Goal: Task Accomplishment & Management: Use online tool/utility

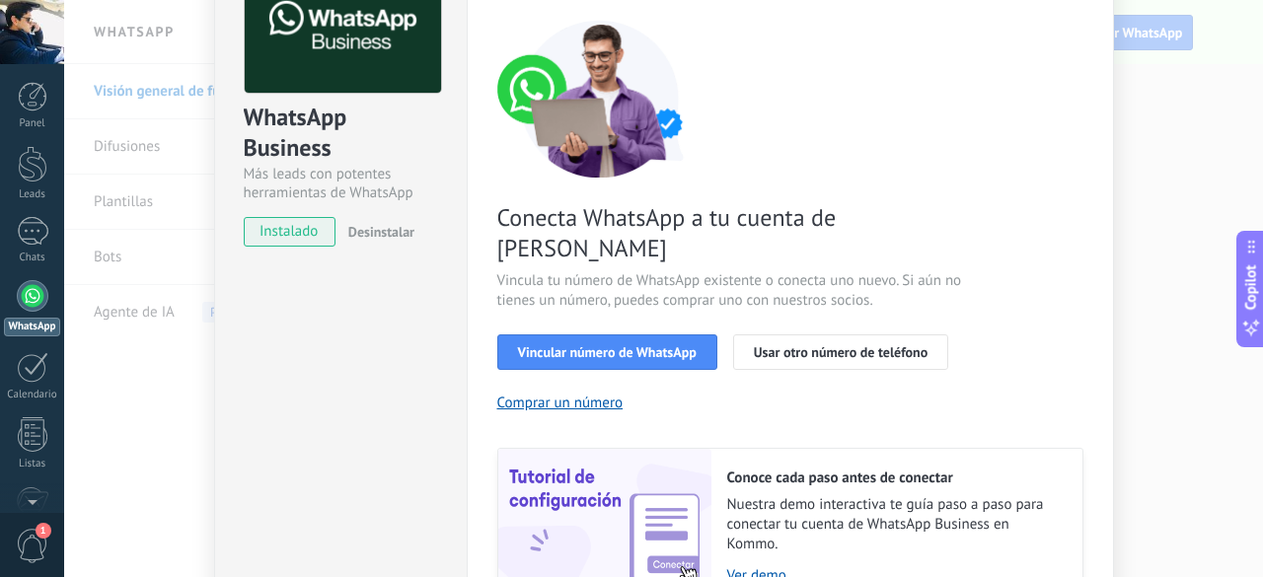
scroll to position [2, 0]
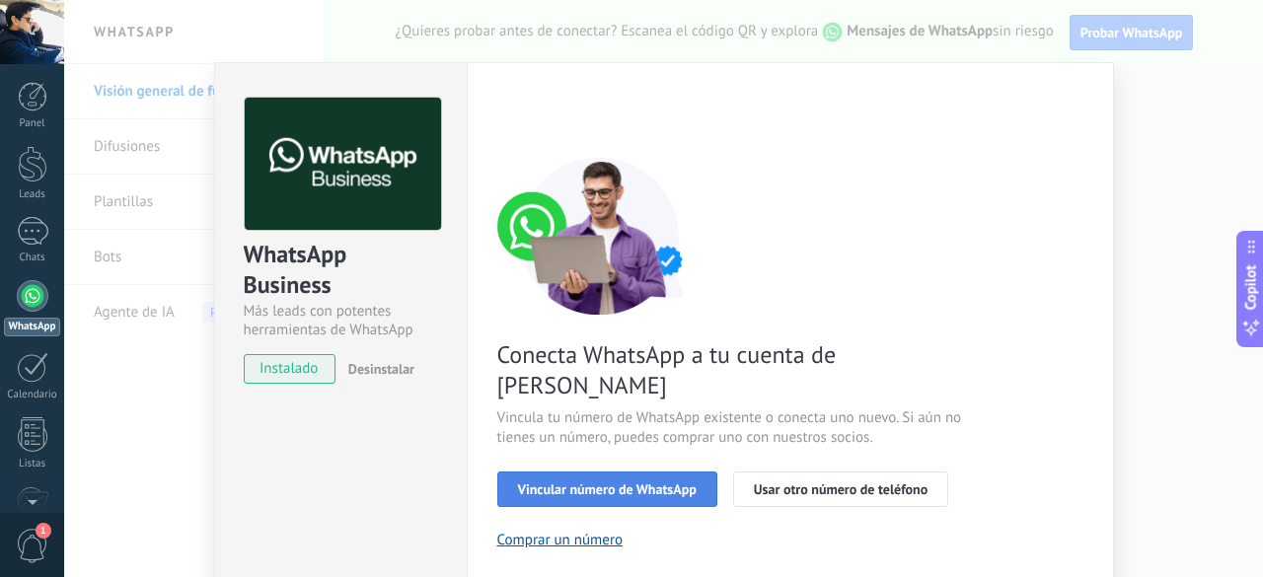
click at [665, 482] on span "Vincular número de WhatsApp" at bounding box center [607, 489] width 179 height 14
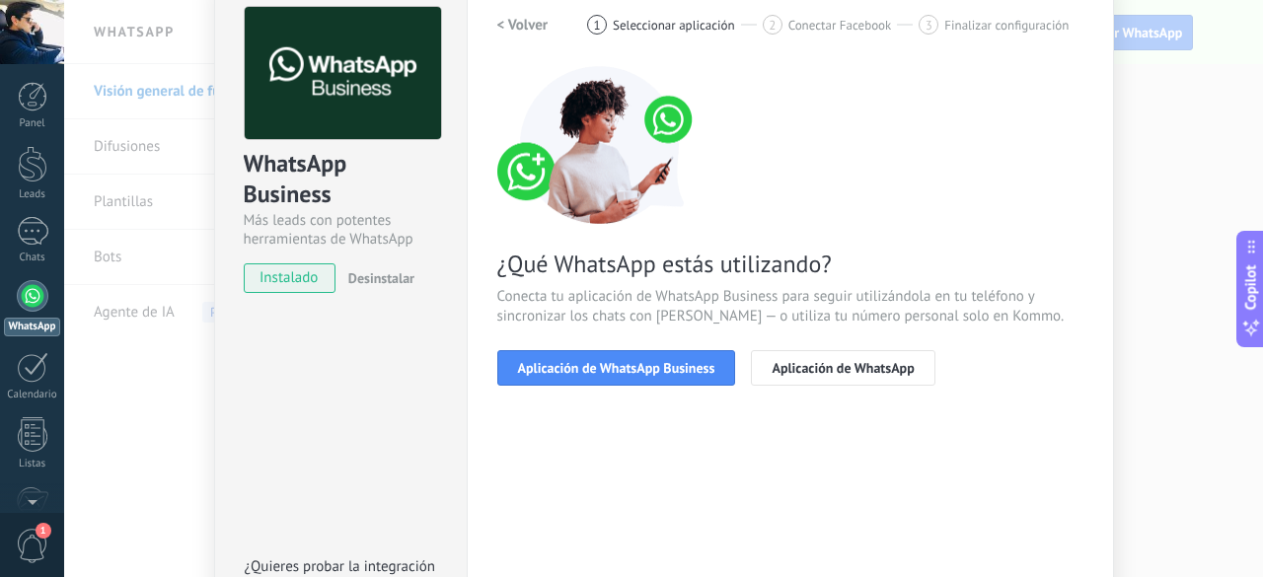
scroll to position [199, 0]
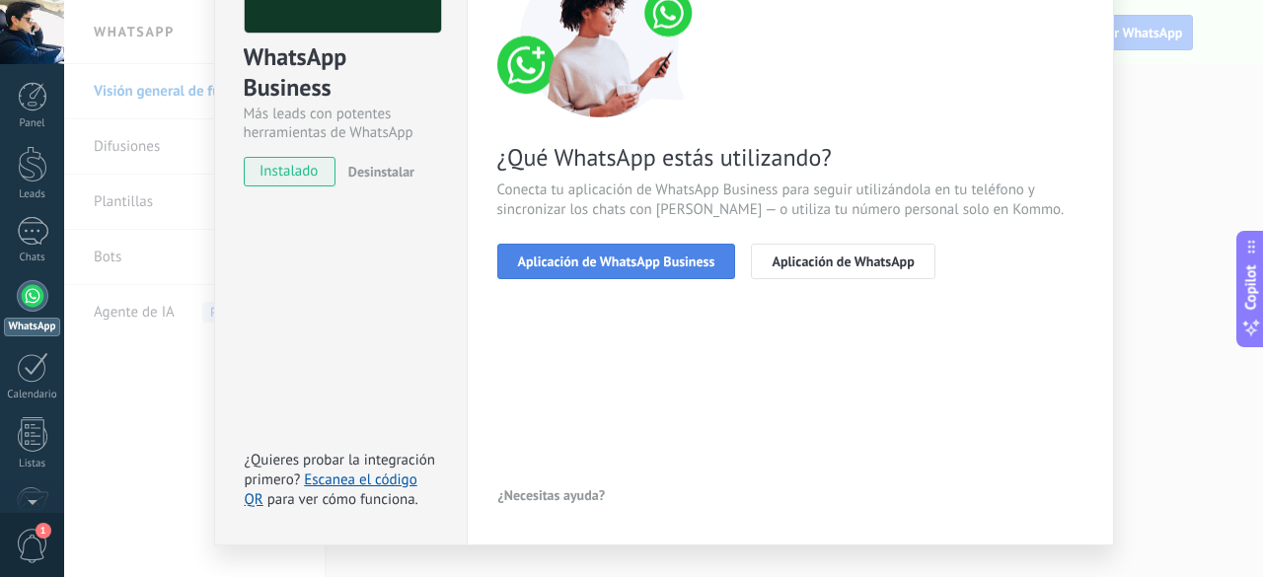
click at [634, 261] on span "Aplicación de WhatsApp Business" at bounding box center [616, 261] width 197 height 14
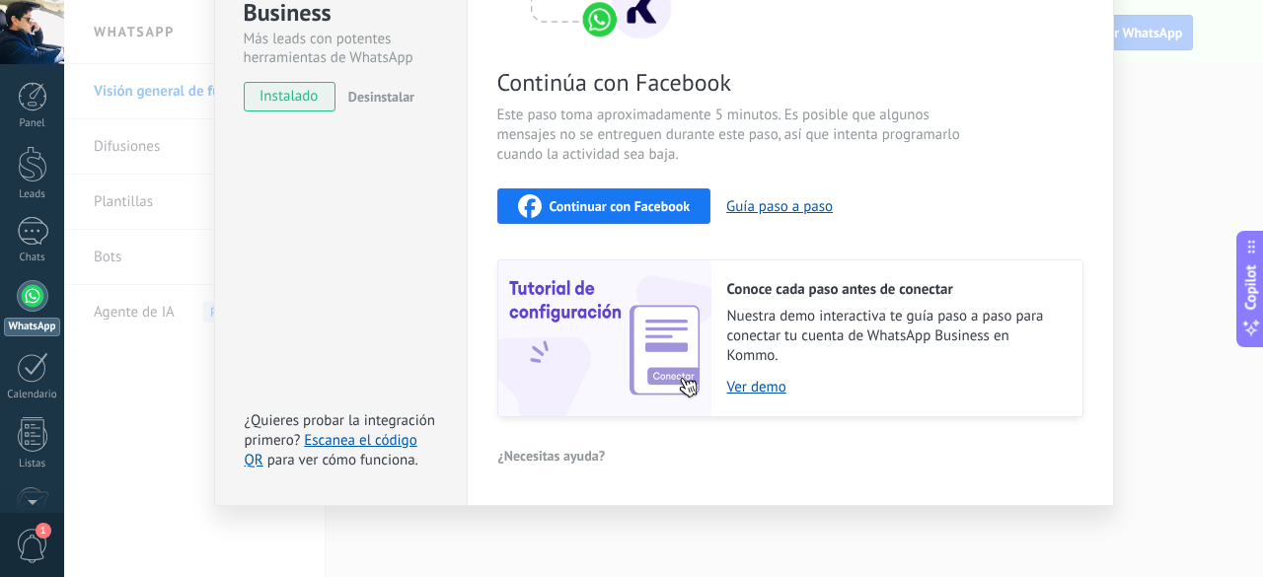
scroll to position [0, 0]
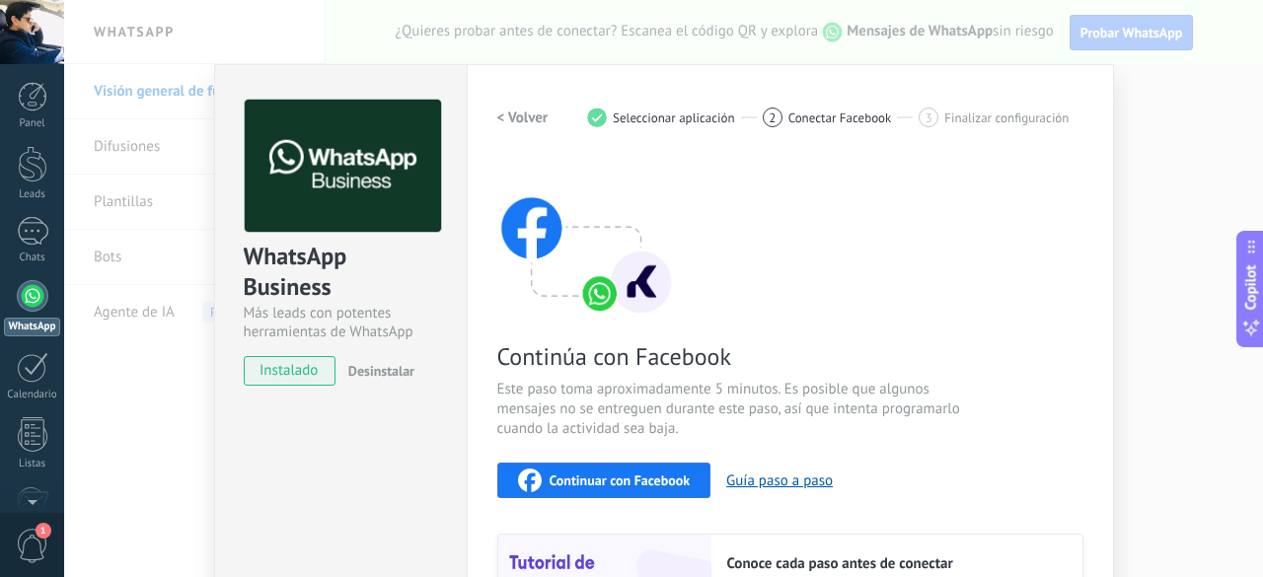
click at [503, 110] on h2 "< Volver" at bounding box center [522, 117] width 51 height 19
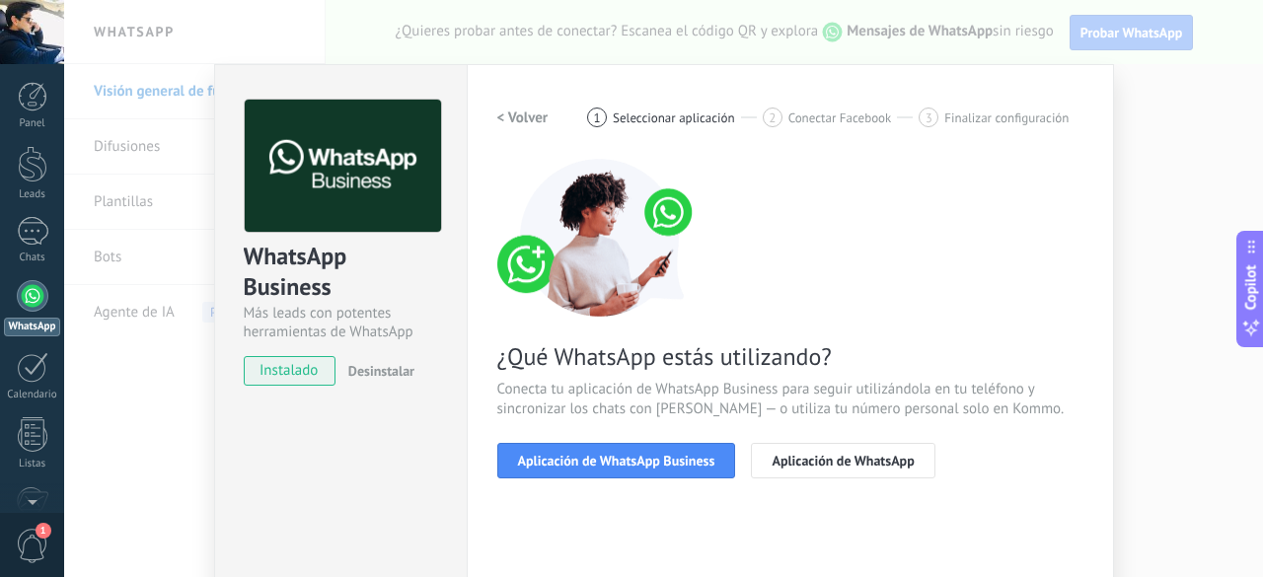
click at [503, 110] on h2 "< Volver" at bounding box center [522, 117] width 51 height 19
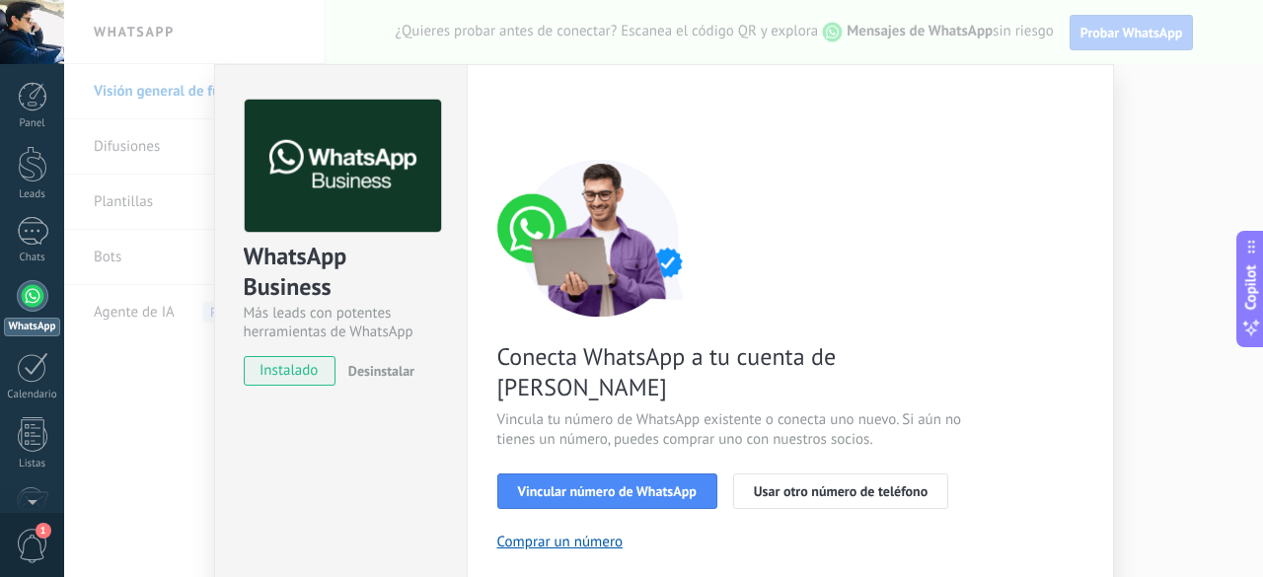
click at [1166, 74] on div "WhatsApp Business Más leads con potentes herramientas de WhatsApp instalado Des…" at bounding box center [663, 288] width 1198 height 577
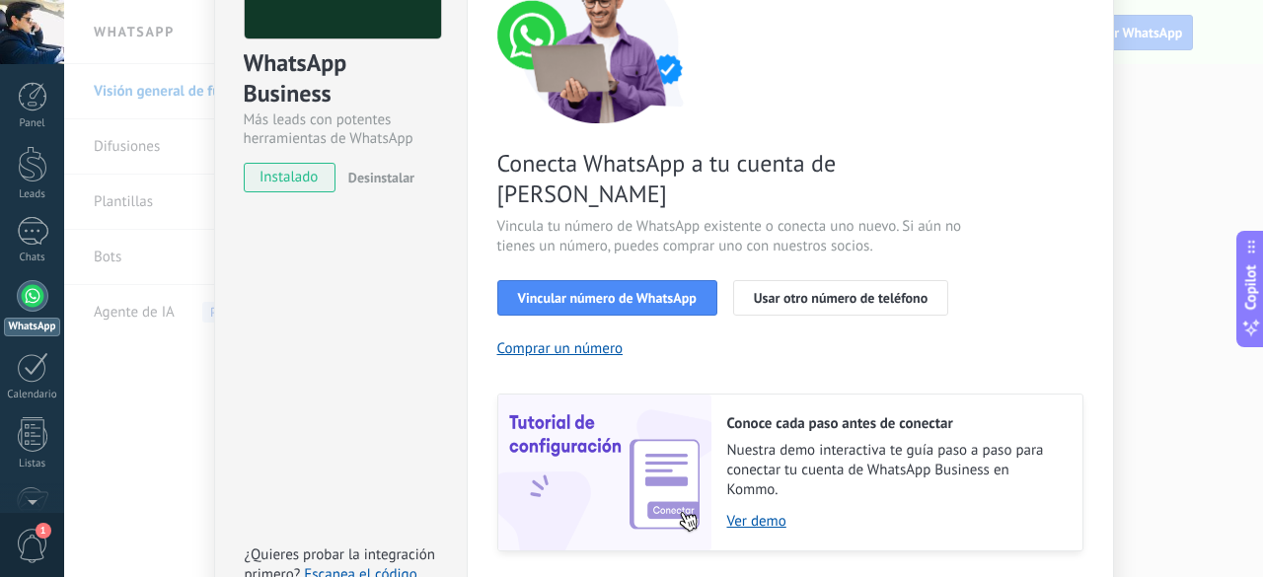
scroll to position [197, 0]
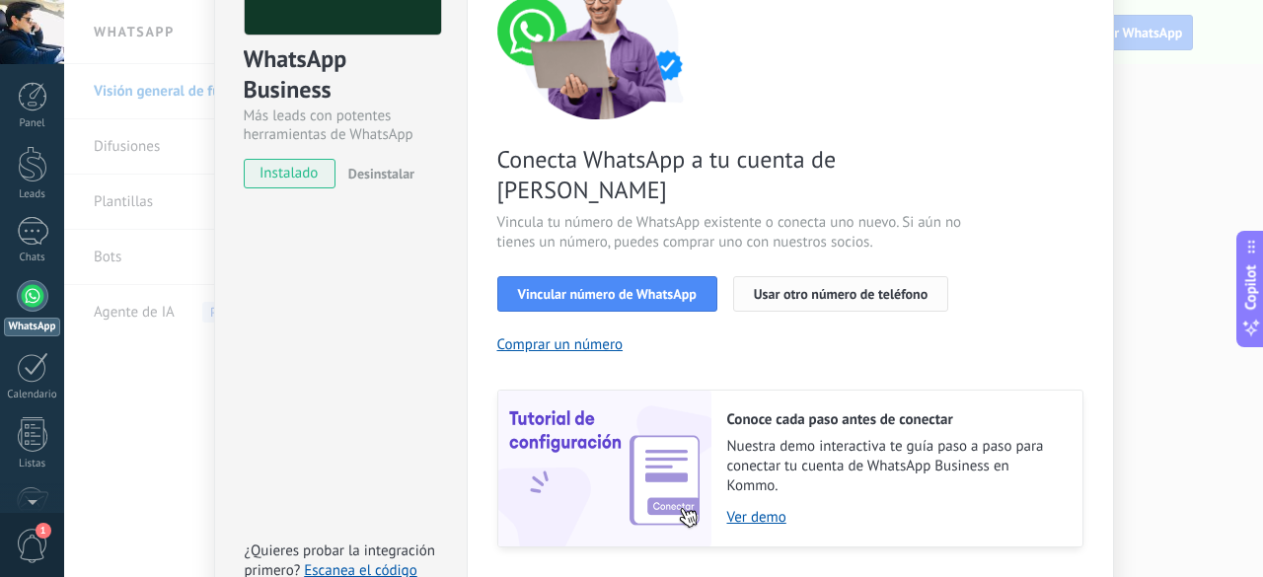
click at [820, 287] on span "Usar otro número de teléfono" at bounding box center [841, 294] width 174 height 14
click at [608, 287] on span "Vincular número de WhatsApp" at bounding box center [607, 294] width 179 height 14
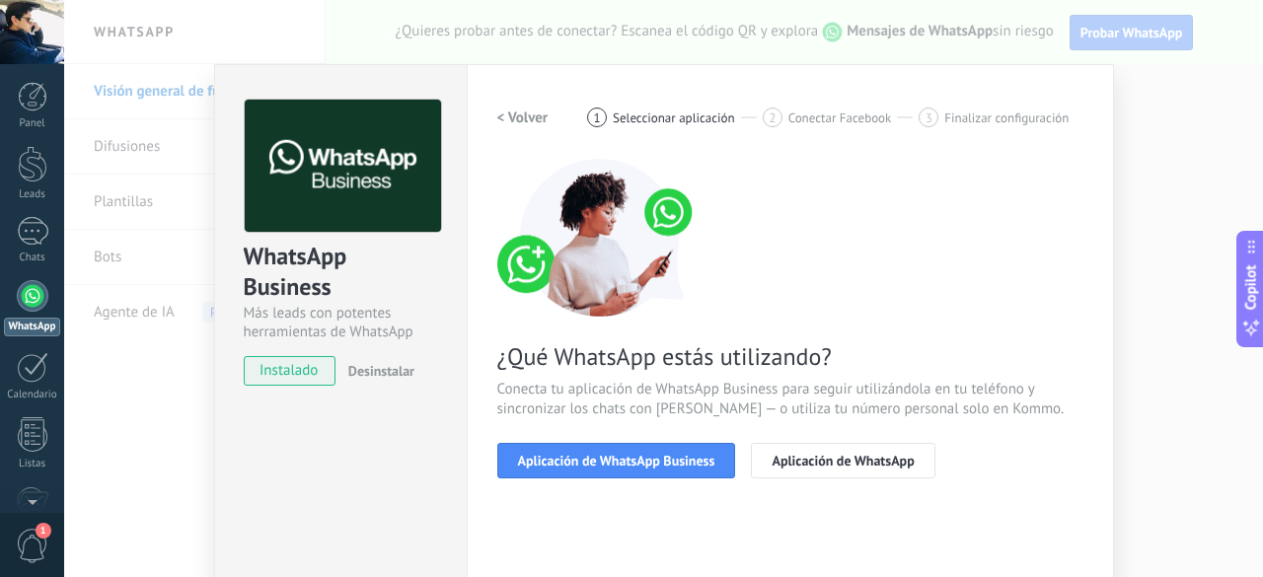
scroll to position [99, 0]
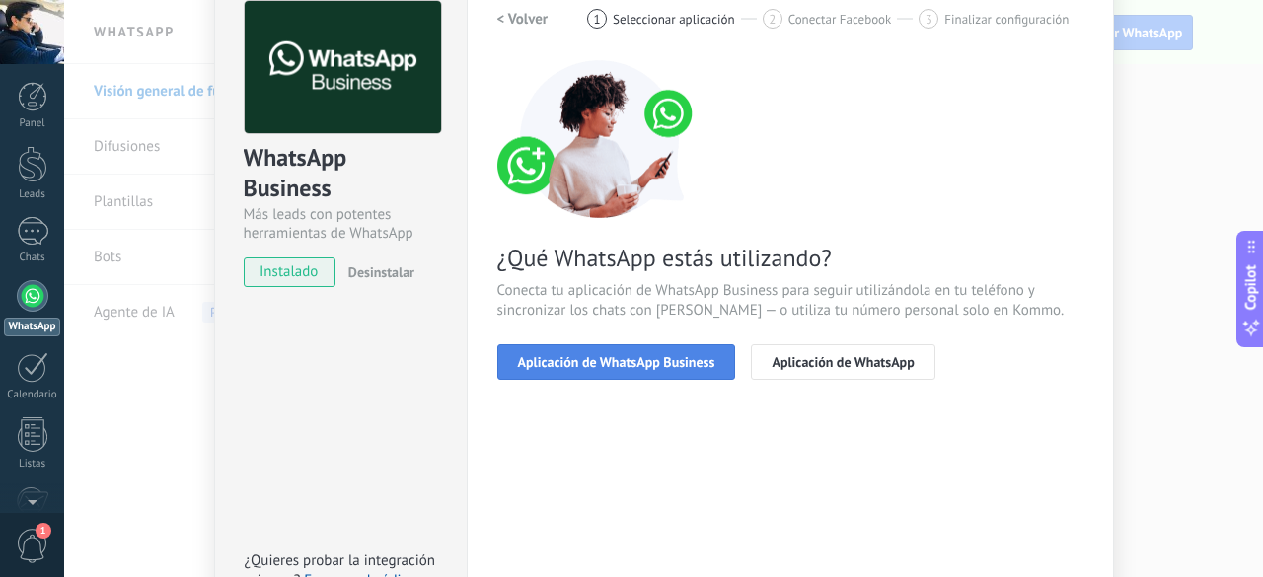
click at [677, 367] on span "Aplicación de WhatsApp Business" at bounding box center [616, 362] width 197 height 14
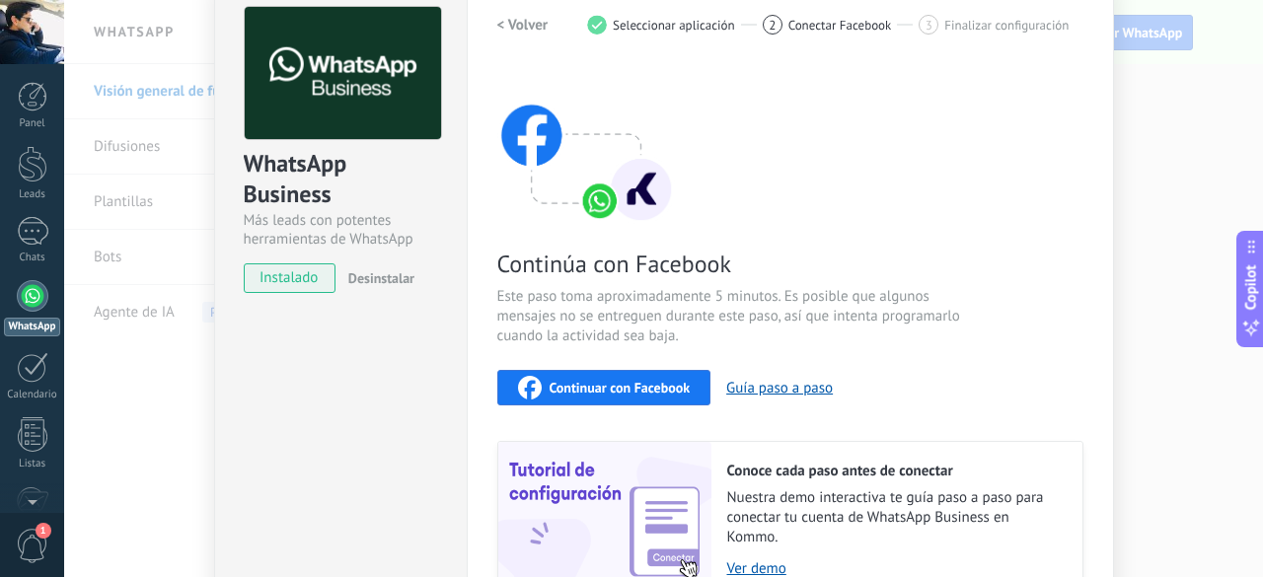
scroll to position [0, 0]
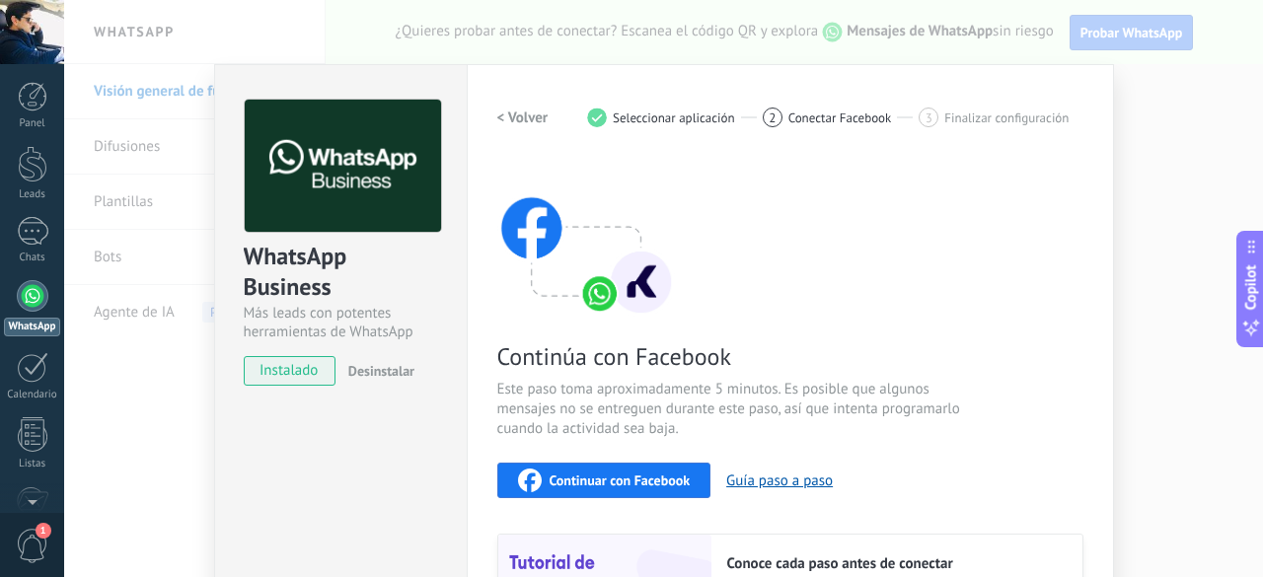
click at [597, 482] on span "Continuar con Facebook" at bounding box center [619, 480] width 141 height 14
click at [698, 110] on span "Seleccionar aplicación" at bounding box center [674, 117] width 122 height 15
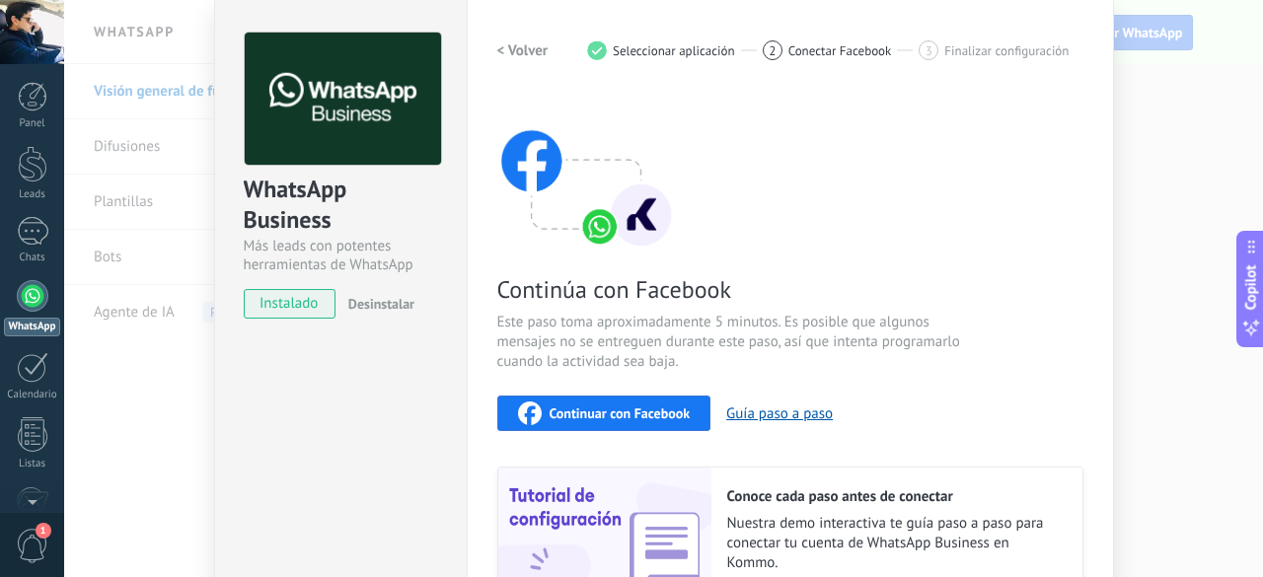
scroll to position [99, 0]
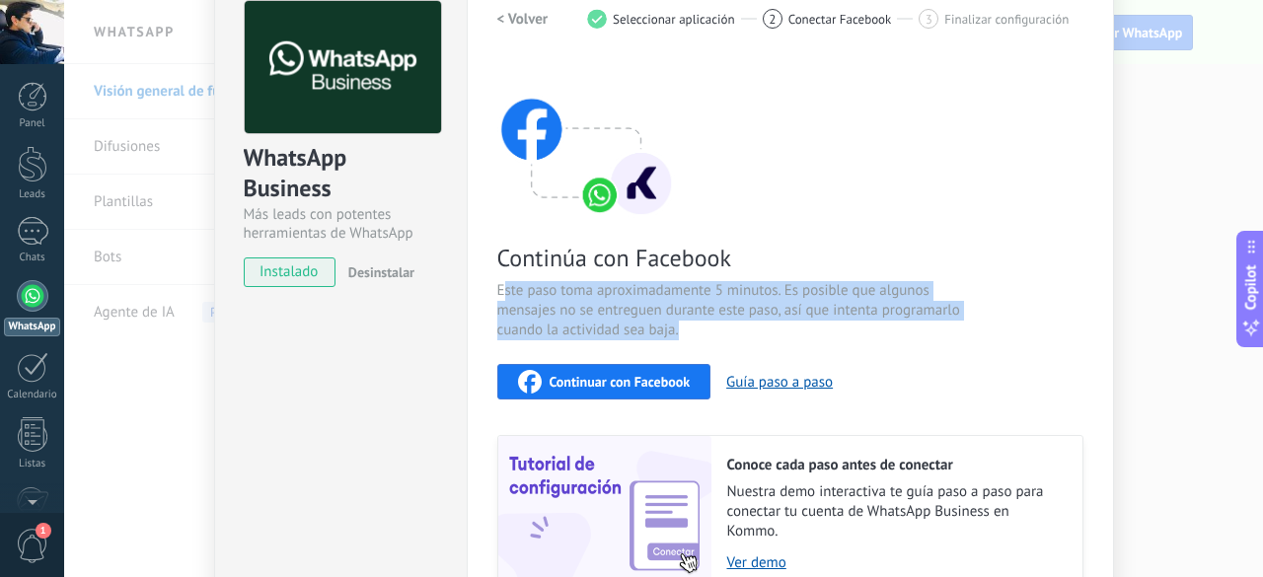
drag, startPoint x: 501, startPoint y: 289, endPoint x: 764, endPoint y: 321, distance: 265.2
click at [764, 321] on span "Este paso toma aproximadamente 5 minutos. Es posible que algunos mensajes no se…" at bounding box center [732, 310] width 470 height 59
drag, startPoint x: 760, startPoint y: 325, endPoint x: 497, endPoint y: 273, distance: 268.5
click at [497, 273] on div "Continúa con Facebook Este paso toma aproximadamente 5 minutos. Es posible que …" at bounding box center [790, 326] width 586 height 533
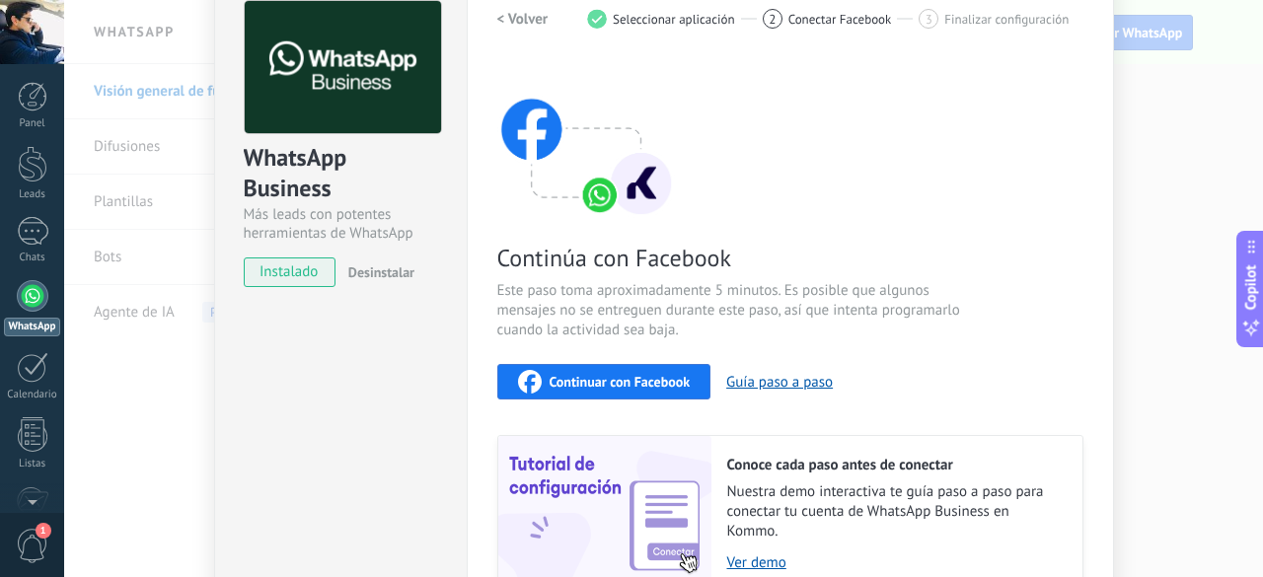
click at [497, 273] on div "Continúa con Facebook Este paso toma aproximadamente 5 minutos. Es posible que …" at bounding box center [790, 326] width 586 height 533
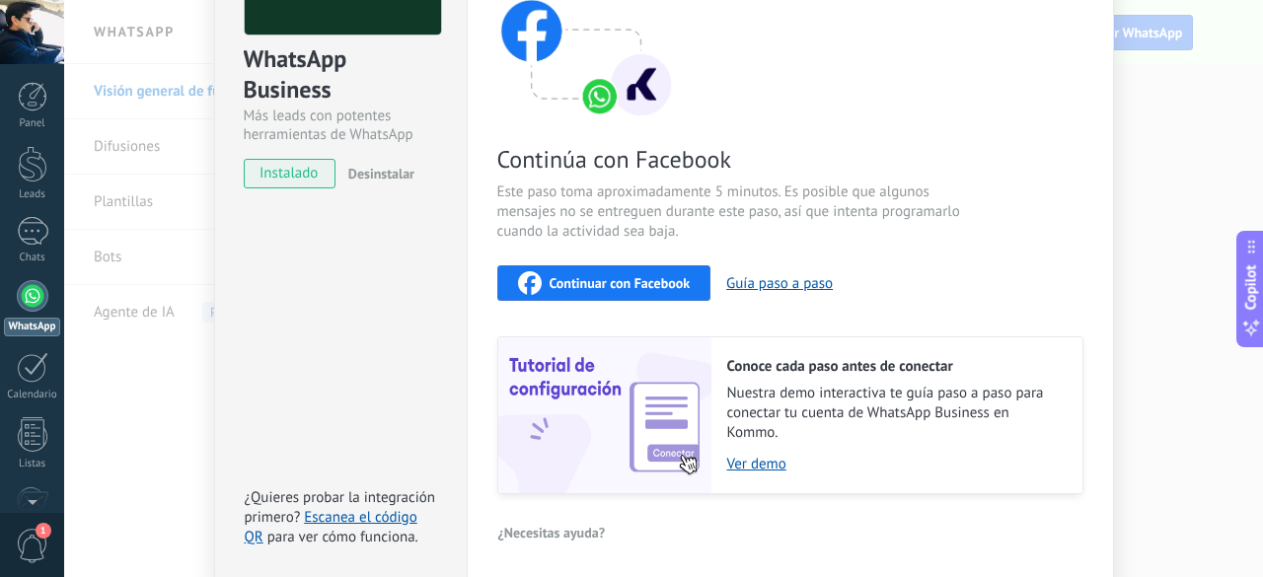
scroll to position [274, 0]
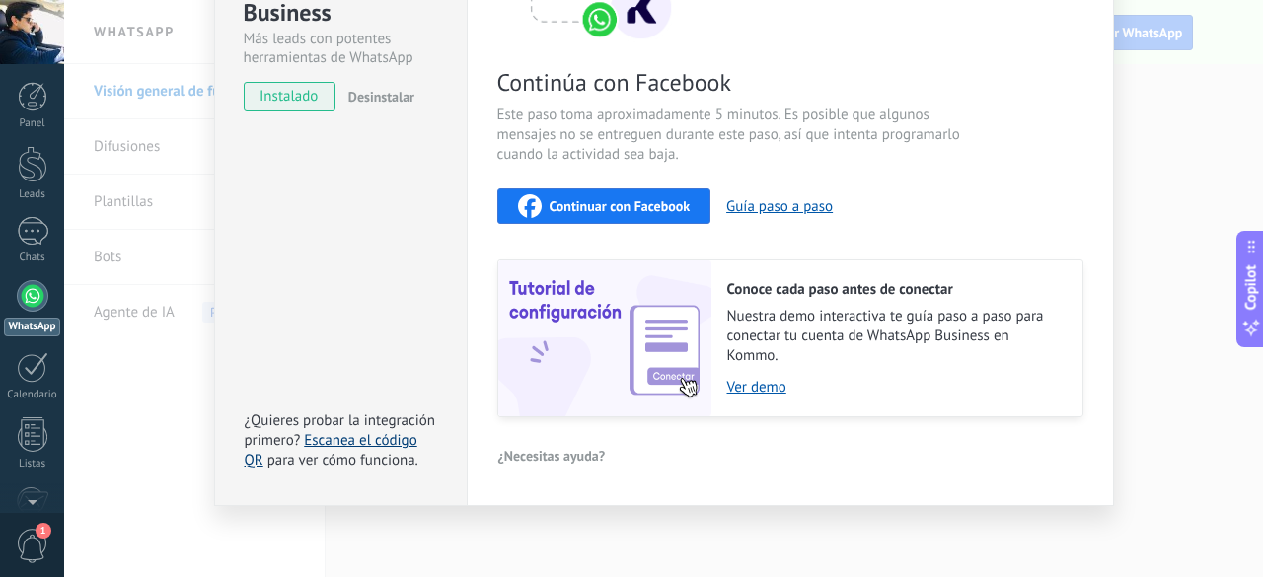
click at [316, 437] on link "Escanea el código QR" at bounding box center [331, 450] width 173 height 38
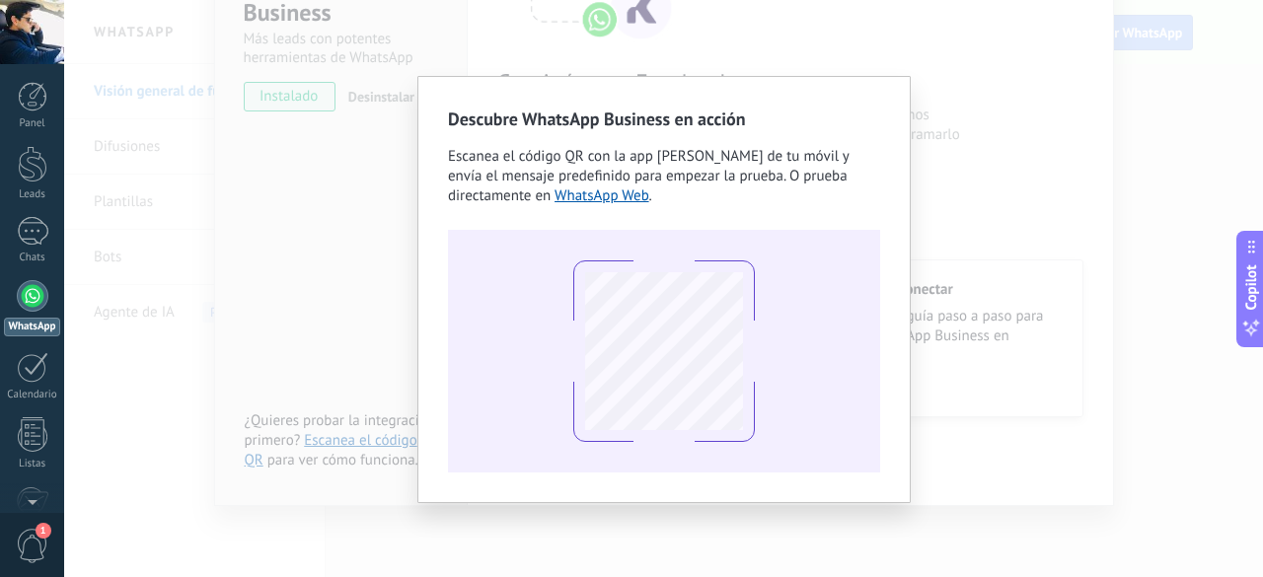
click at [985, 282] on div "Descubre WhatsApp Business en acción Escanea el código QR con la app [PERSON_NA…" at bounding box center [663, 288] width 1198 height 577
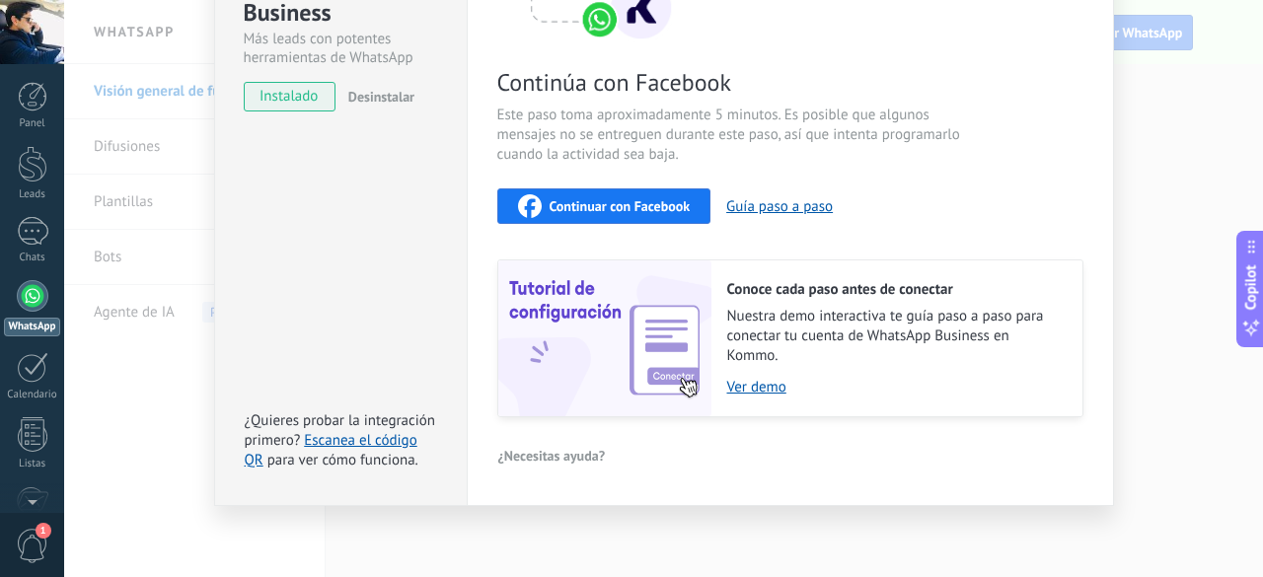
click at [637, 208] on span "Continuar con Facebook" at bounding box center [619, 206] width 141 height 14
click at [638, 202] on span "Continuar con Facebook" at bounding box center [619, 206] width 141 height 14
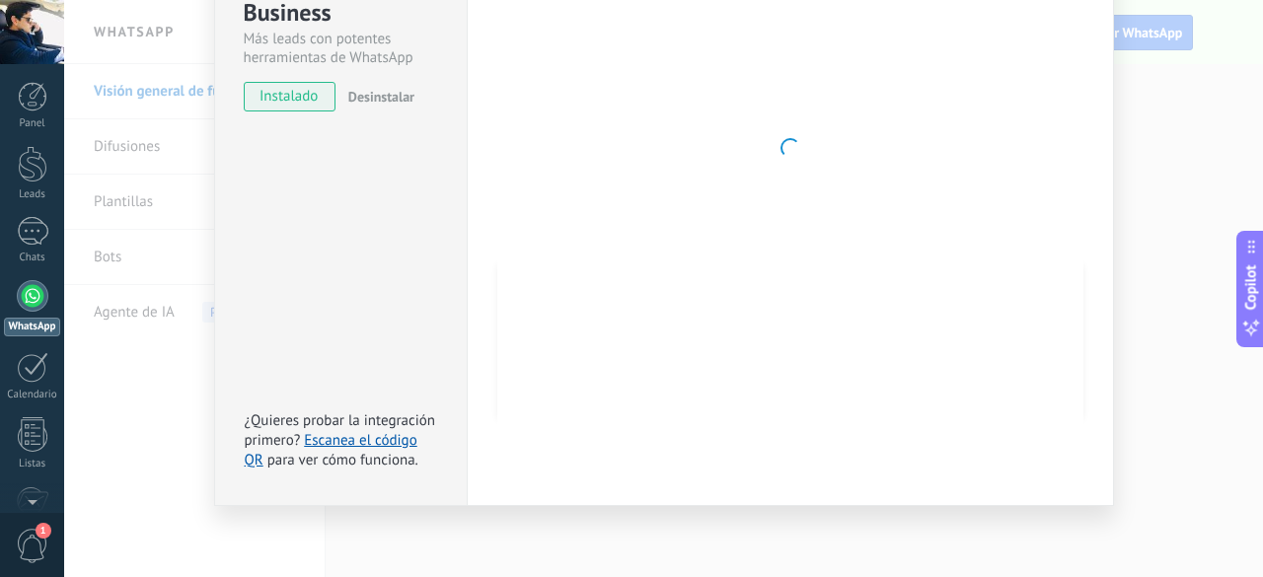
click at [205, 374] on div "WhatsApp Business Más leads con potentes herramientas de WhatsApp instalado Des…" at bounding box center [663, 288] width 1198 height 577
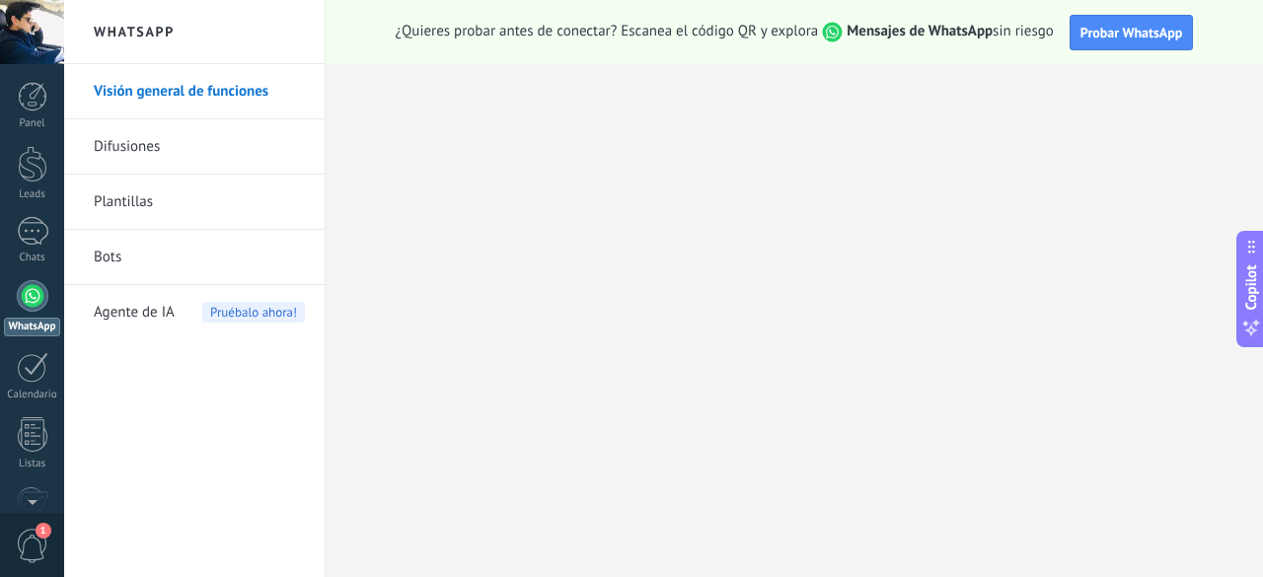
scroll to position [0, 0]
click at [138, 374] on div "Visión general de funciones Difusiones Plantillas Bots Agente de IA Pruébalo ah…" at bounding box center [194, 320] width 260 height 513
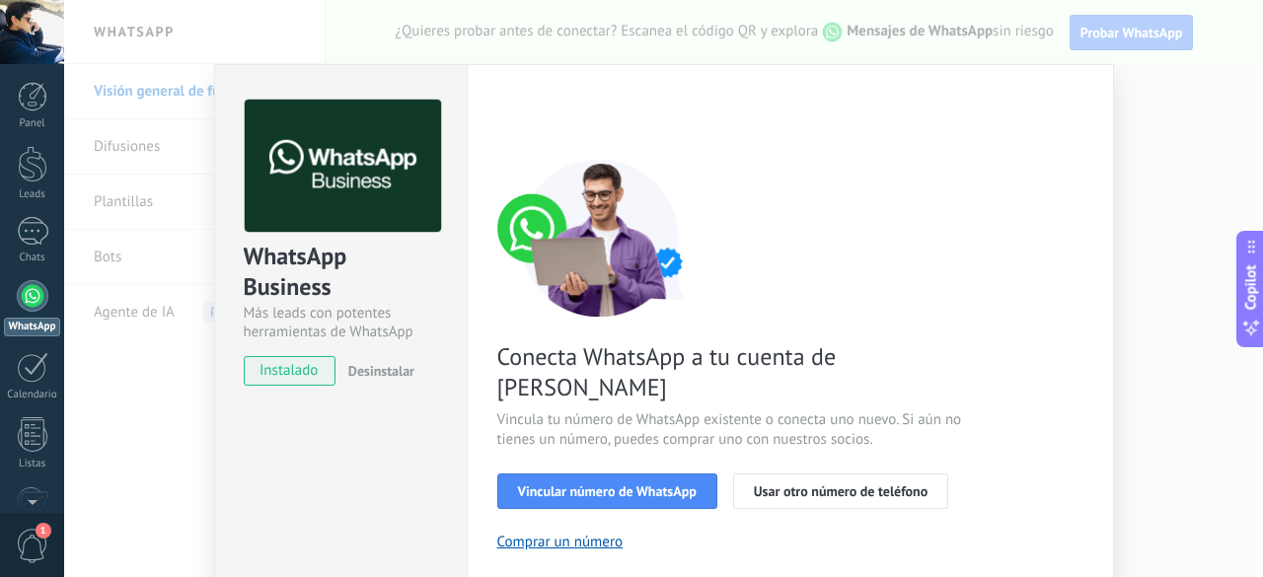
scroll to position [197, 0]
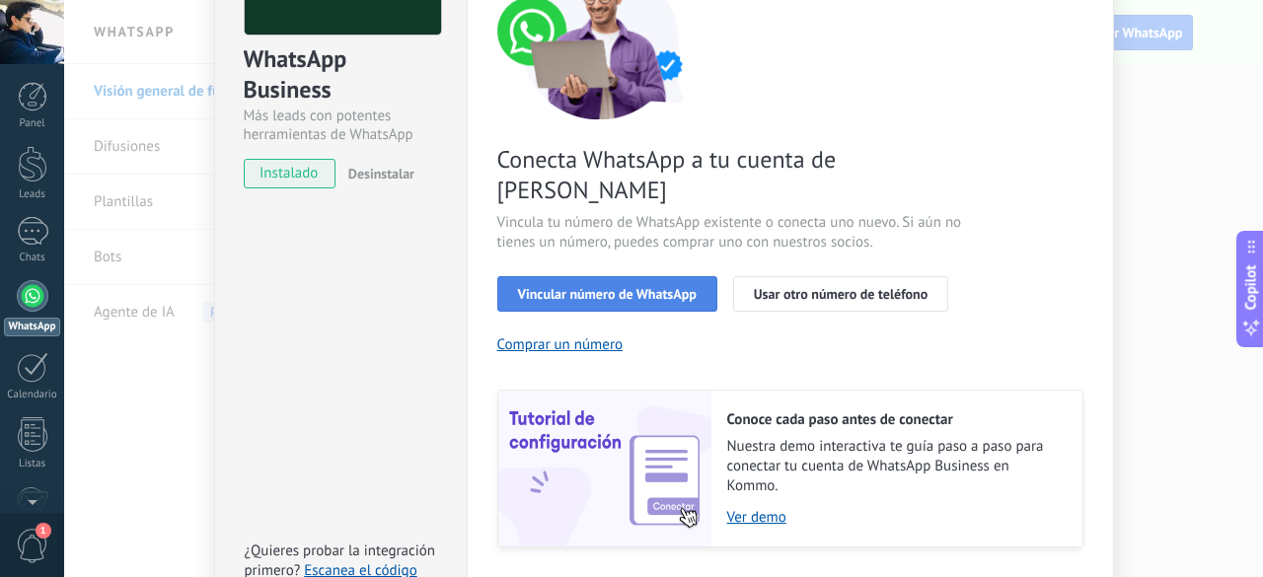
click at [642, 287] on span "Vincular número de WhatsApp" at bounding box center [607, 294] width 179 height 14
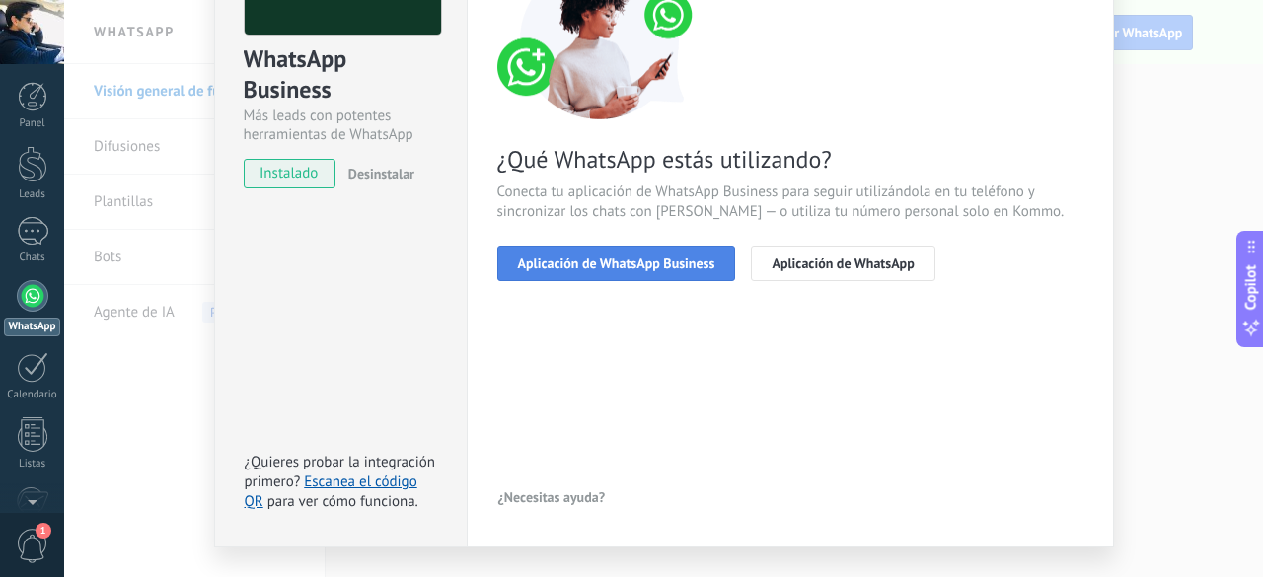
click at [637, 265] on span "Aplicación de WhatsApp Business" at bounding box center [616, 263] width 197 height 14
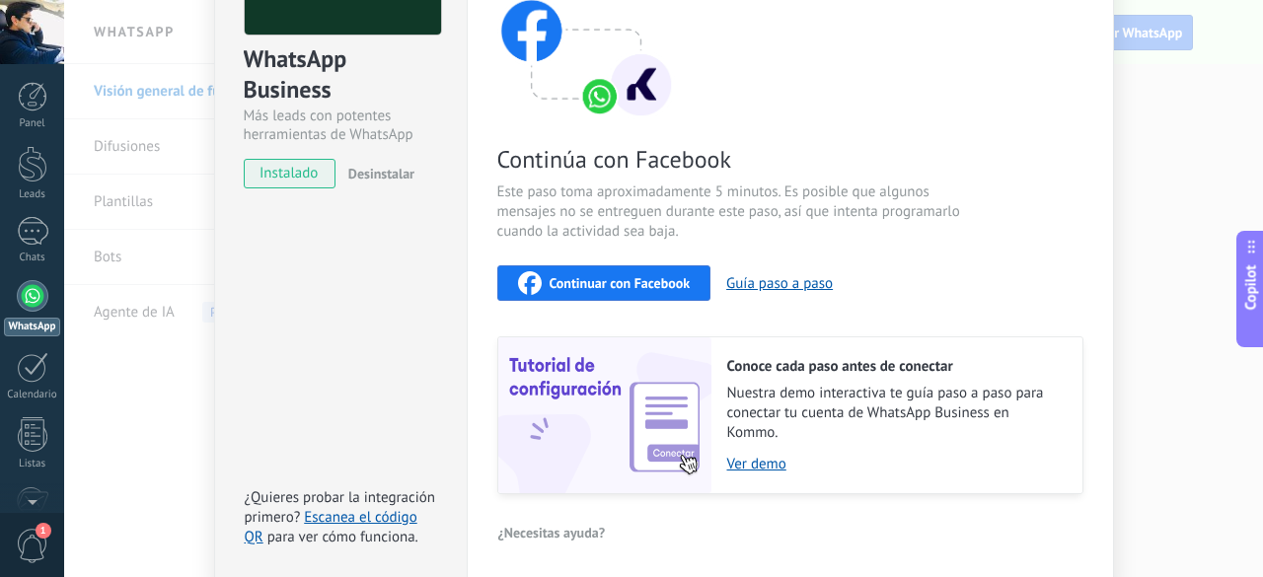
click at [651, 283] on span "Continuar con Facebook" at bounding box center [619, 283] width 141 height 14
